Goal: Transaction & Acquisition: Download file/media

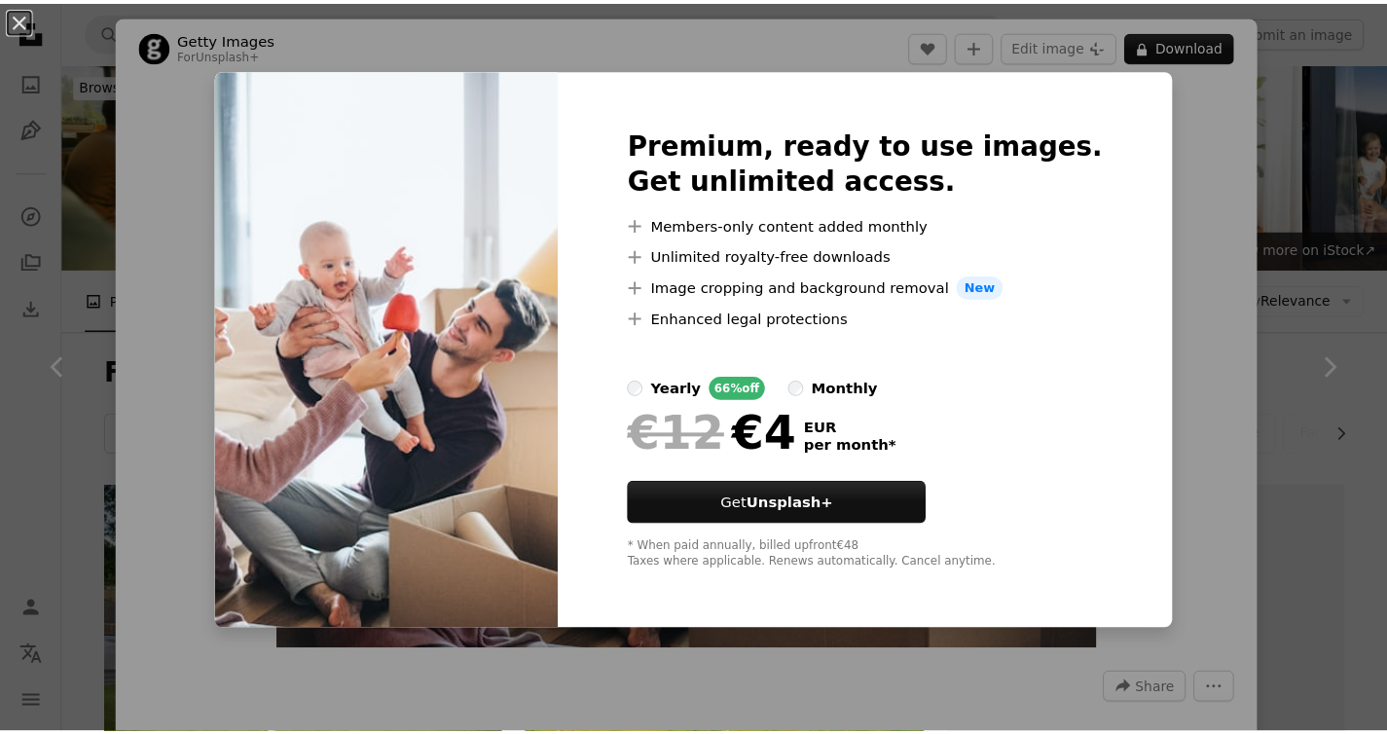
scroll to position [4395, 0]
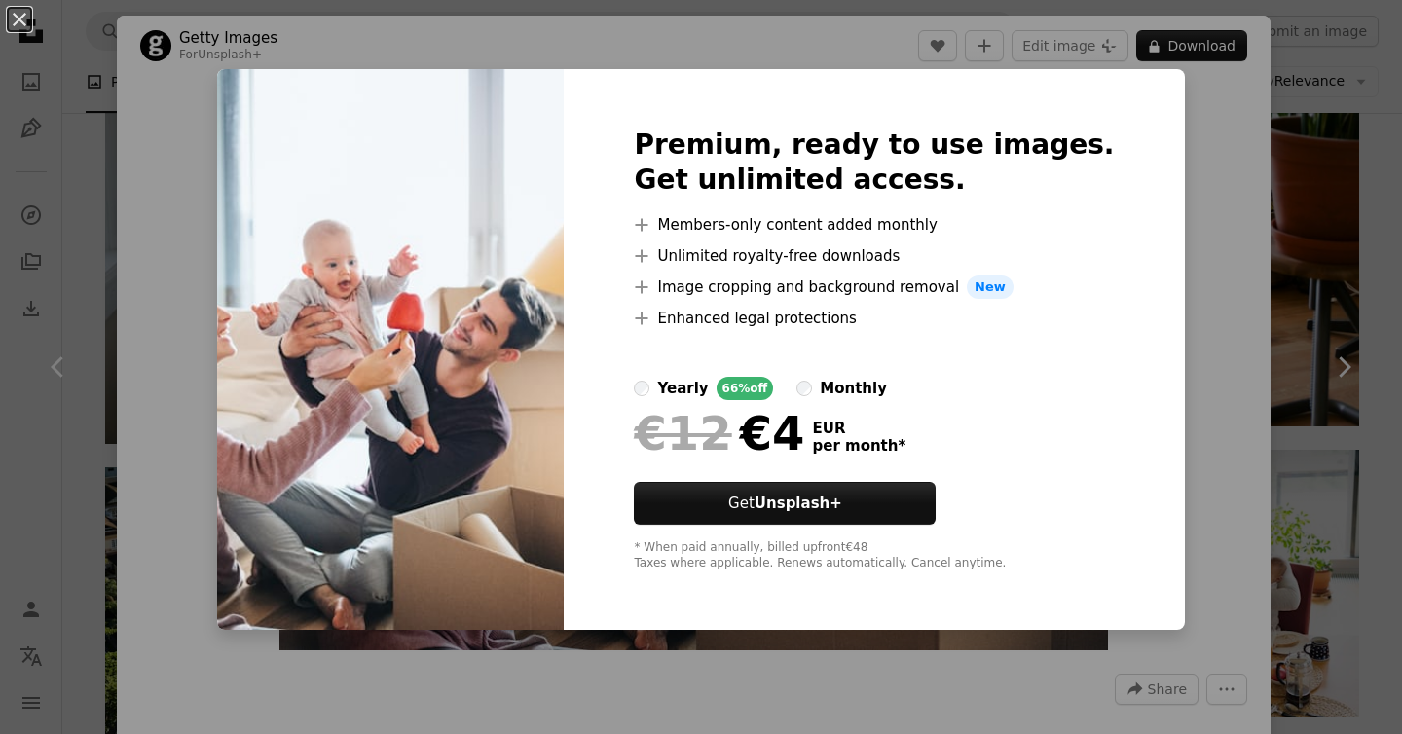
click at [1192, 106] on div "An X shape Premium, ready to use images. Get unlimited access. A plus sign Memb…" at bounding box center [701, 367] width 1402 height 734
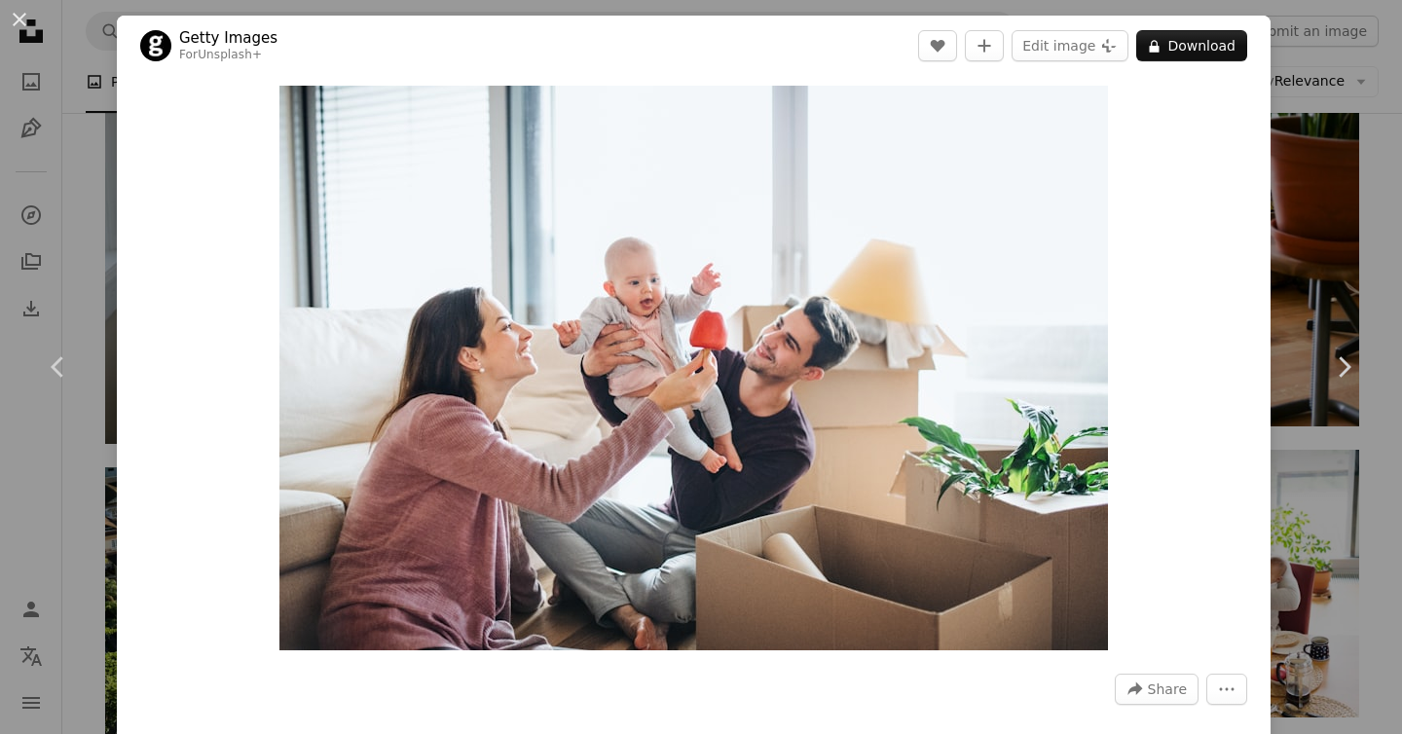
click at [1287, 119] on div "An X shape Chevron left Chevron right Getty Images For Unsplash+ A heart A plus…" at bounding box center [701, 367] width 1402 height 734
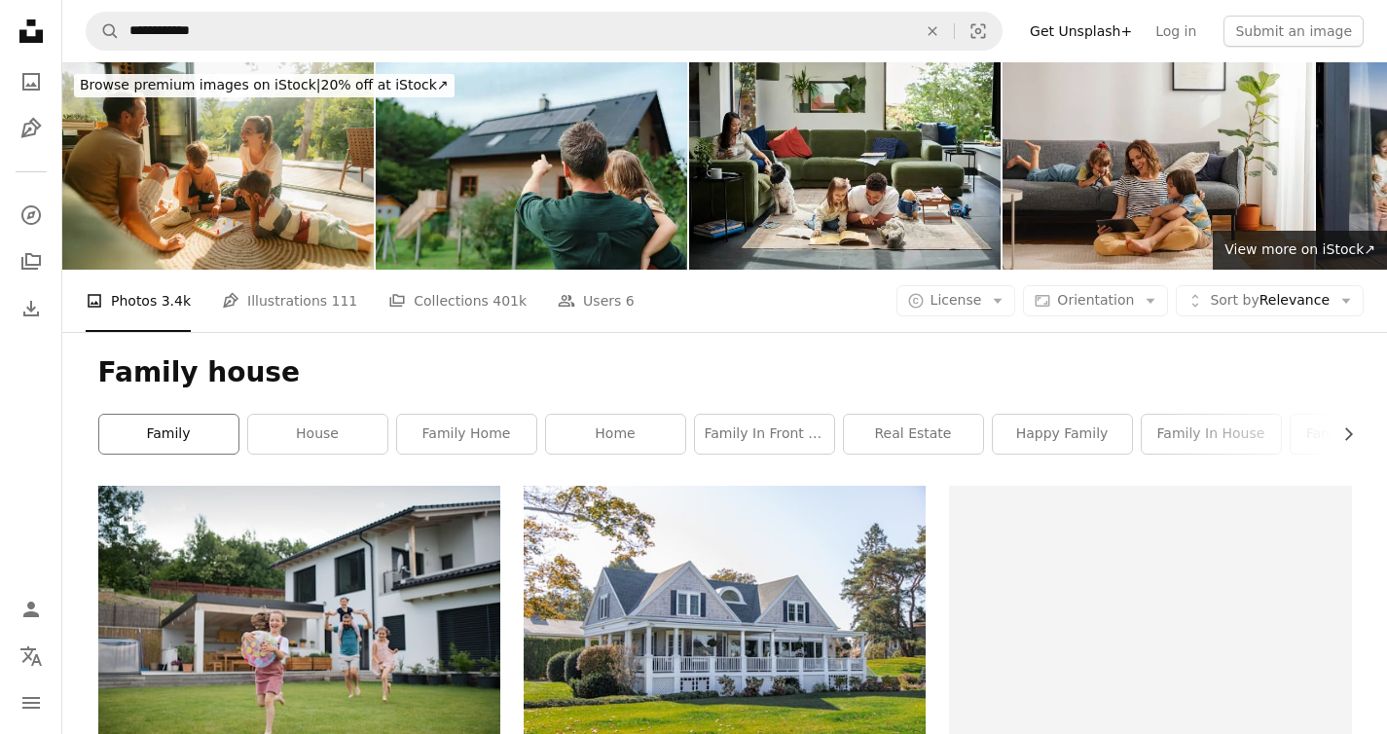
click at [138, 415] on link "family" at bounding box center [168, 434] width 139 height 39
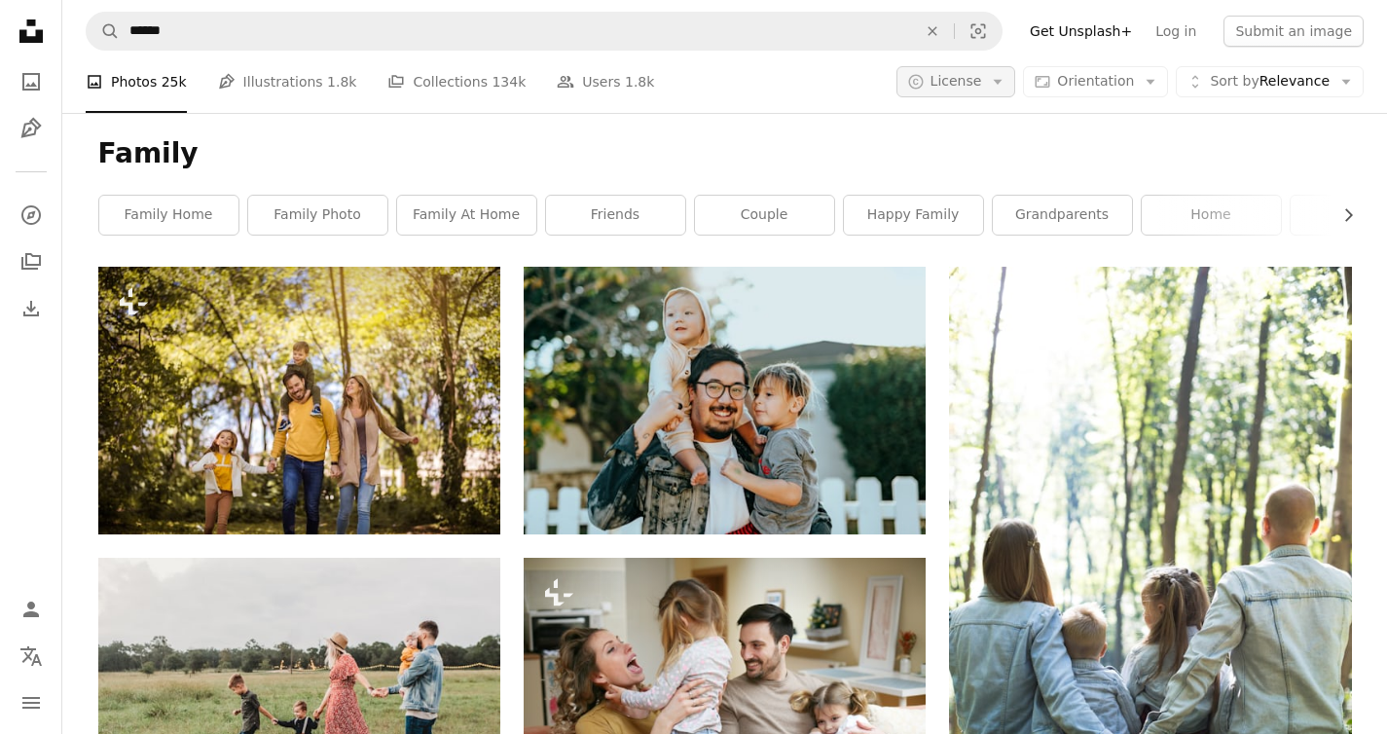
click at [976, 75] on span "License" at bounding box center [956, 81] width 52 height 16
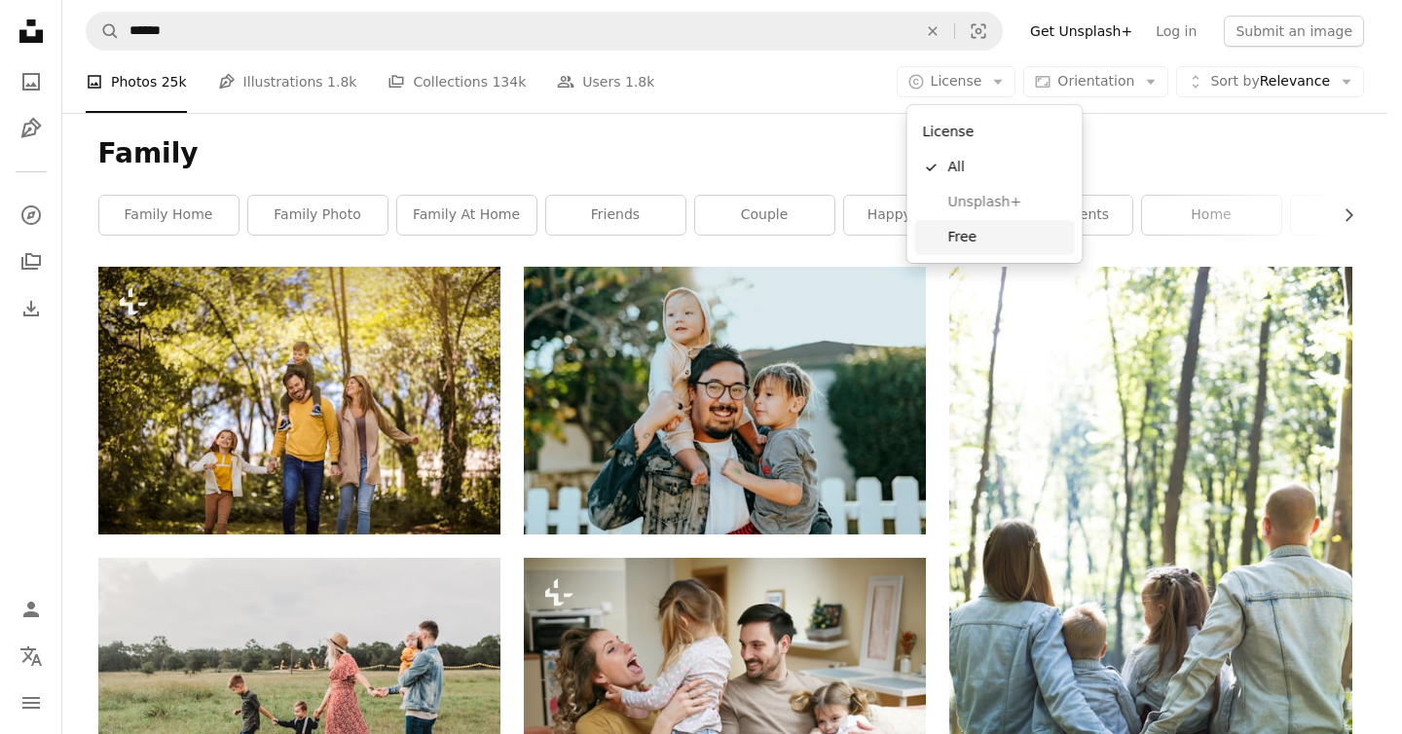
click at [939, 227] on link "Free" at bounding box center [995, 237] width 160 height 35
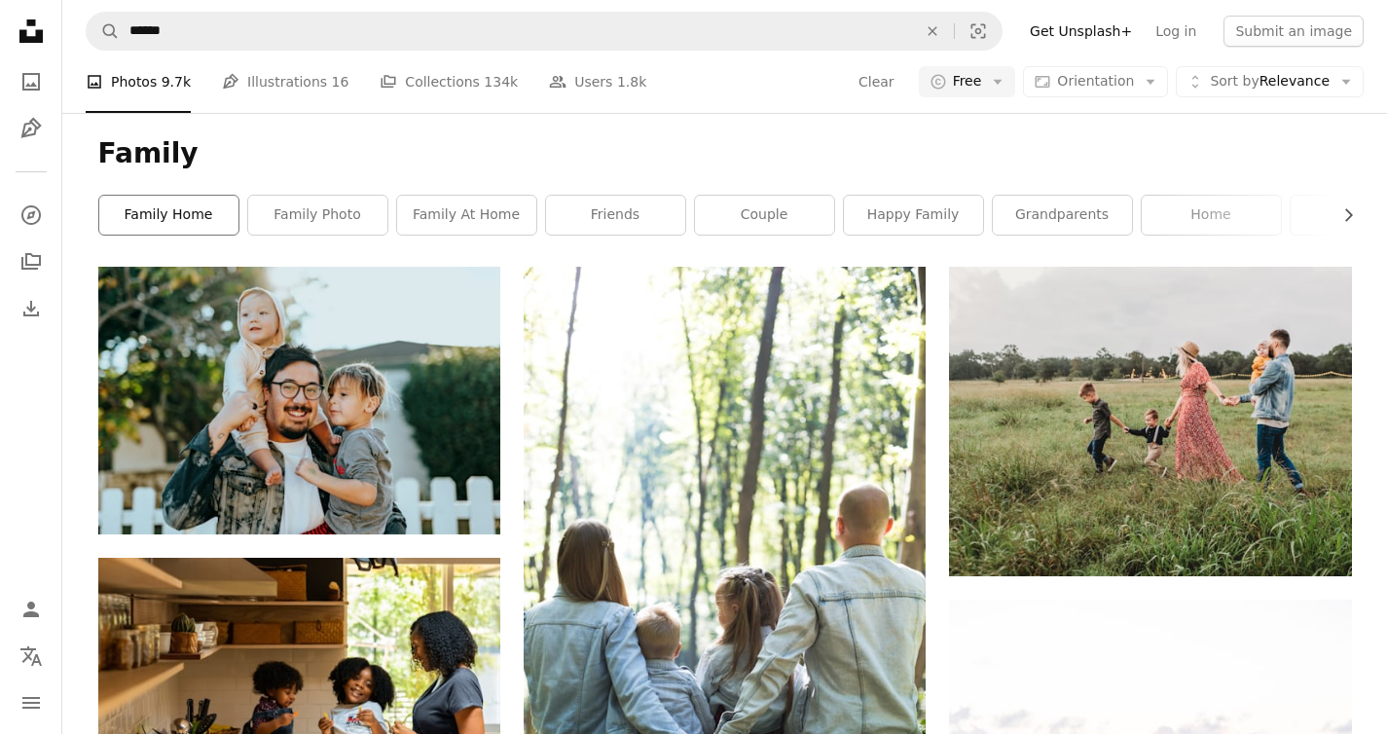
click at [221, 210] on link "family home" at bounding box center [168, 215] width 139 height 39
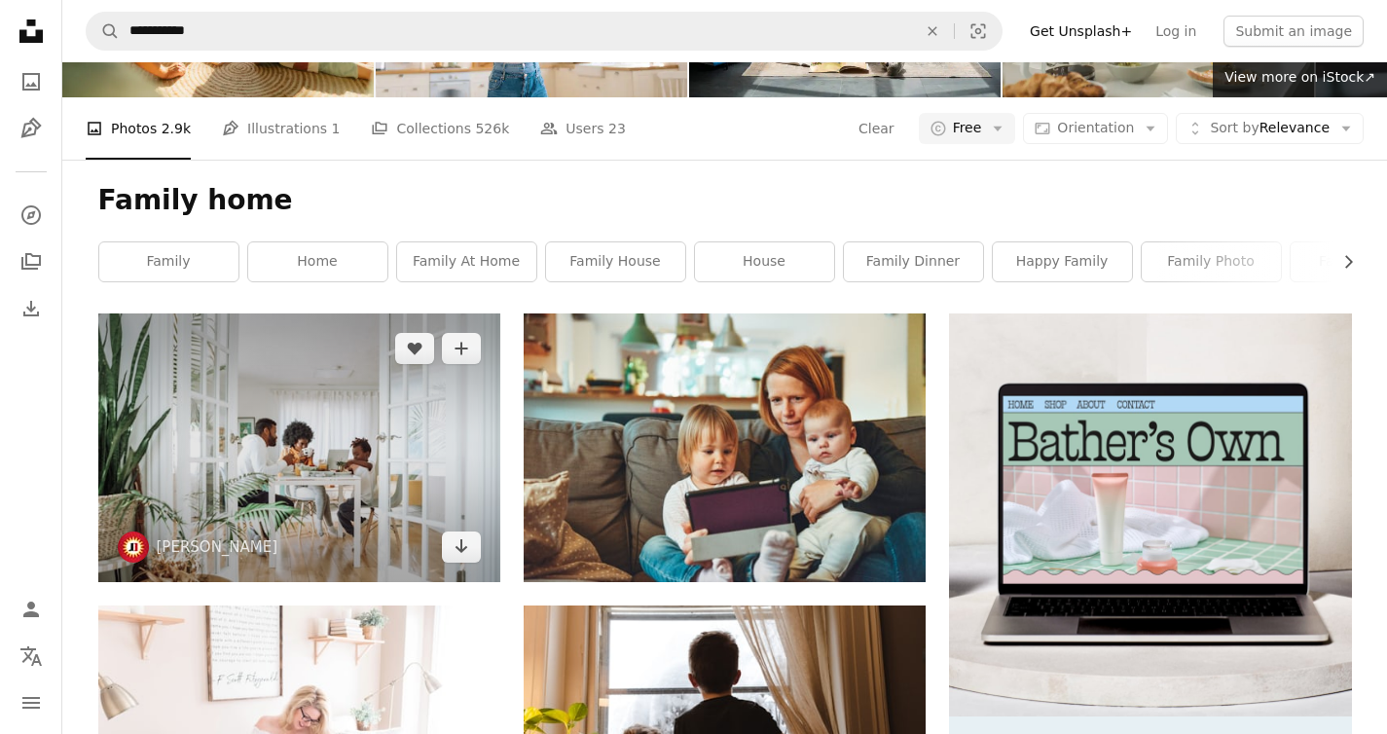
scroll to position [204, 0]
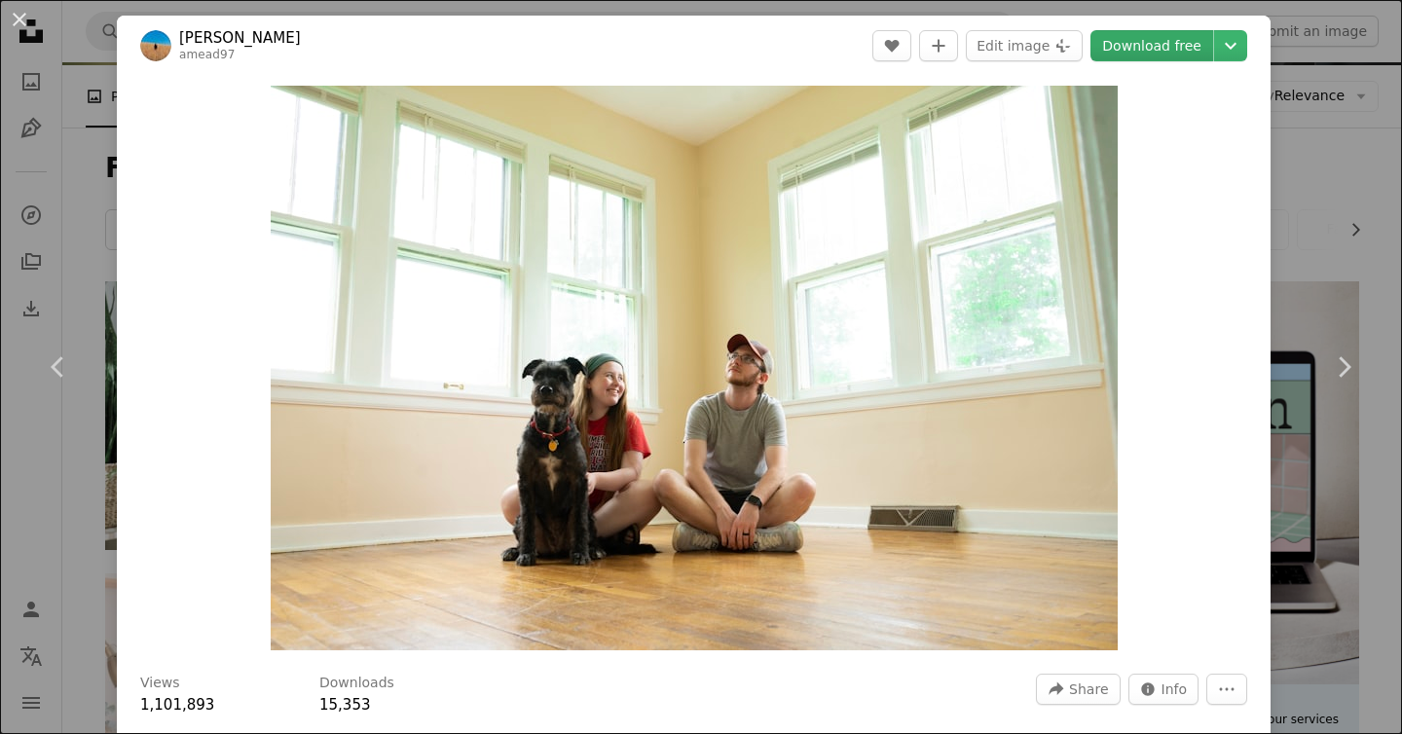
click at [1130, 45] on link "Download free" at bounding box center [1151, 45] width 123 height 31
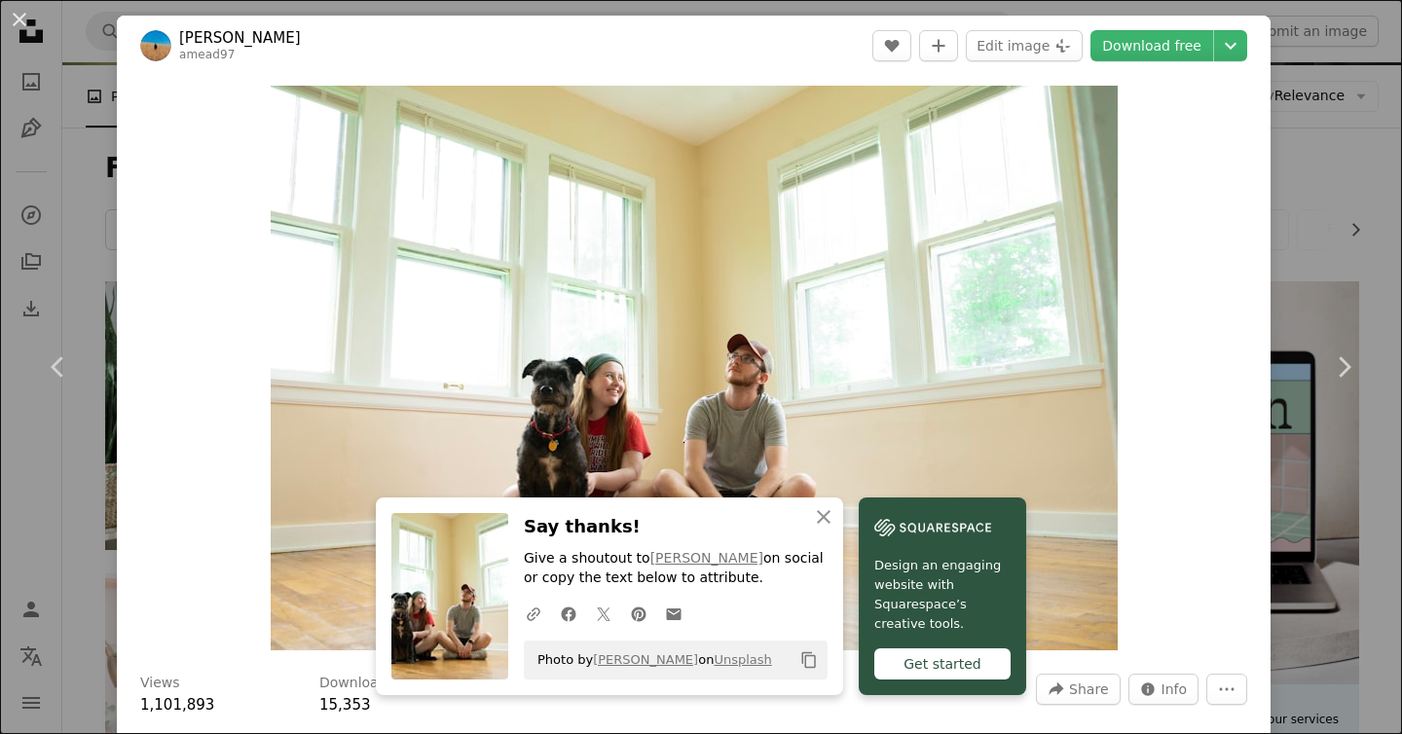
click at [809, 508] on div "An X shape Close Say thanks! Give a shoutout to [PERSON_NAME] on social or copy…" at bounding box center [609, 596] width 467 height 198
click at [619, 527] on h3 "Say thanks!" at bounding box center [676, 527] width 304 height 28
click at [843, 518] on button "An X shape Close" at bounding box center [823, 516] width 39 height 39
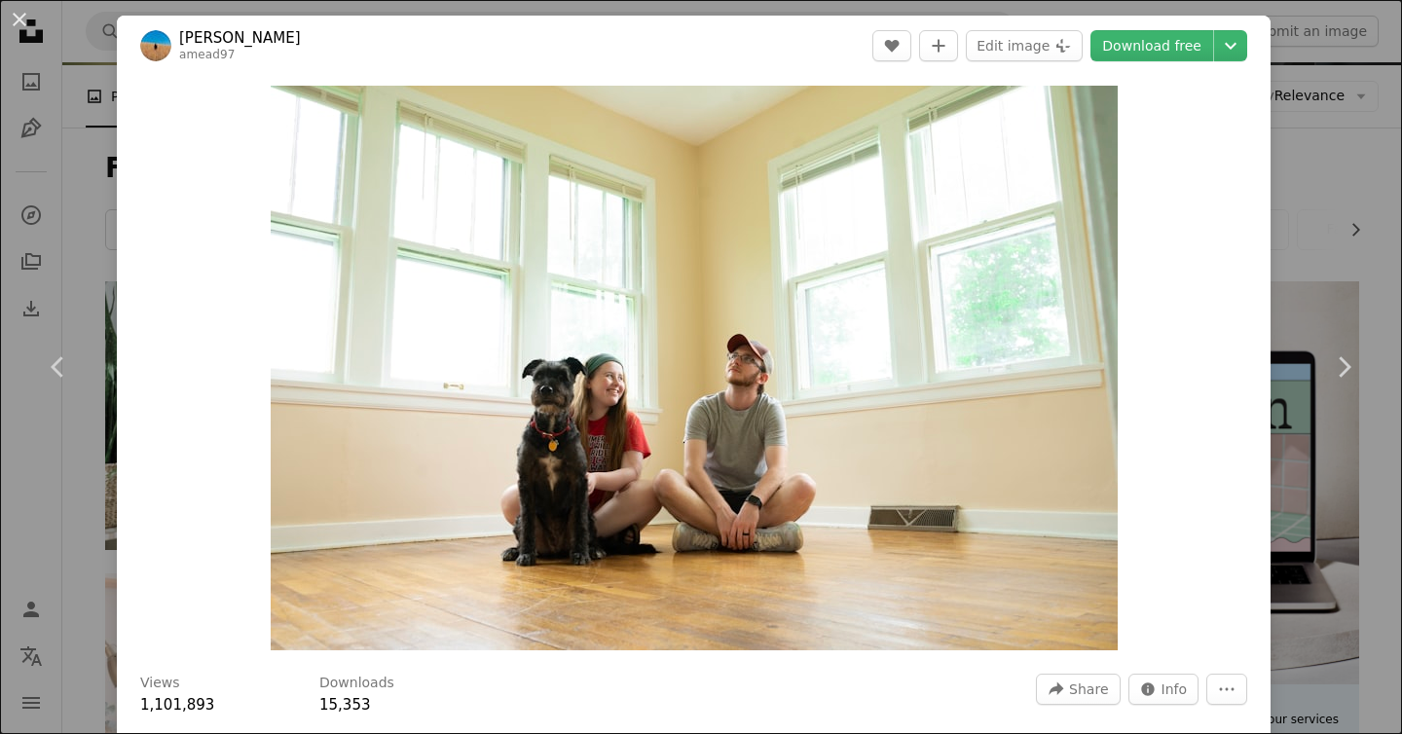
click at [1282, 79] on div "An X shape Chevron left Chevron right [PERSON_NAME] amead97 A heart A plus sign…" at bounding box center [701, 367] width 1402 height 734
